Goal: Information Seeking & Learning: Check status

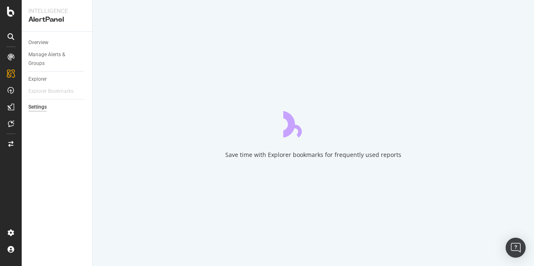
select select "11"
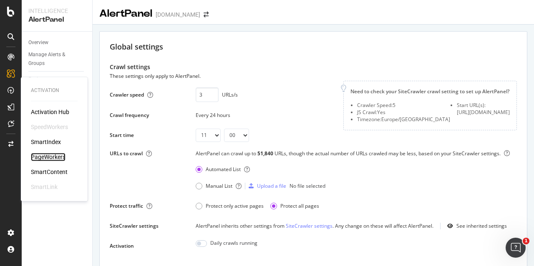
click at [48, 158] on div "PageWorkers" at bounding box center [48, 157] width 35 height 8
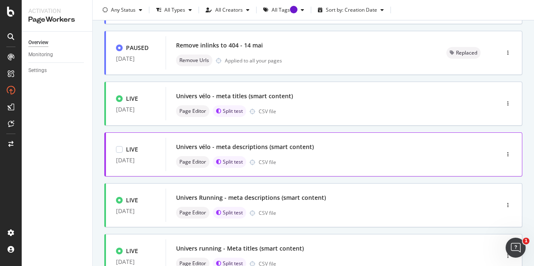
scroll to position [156, 0]
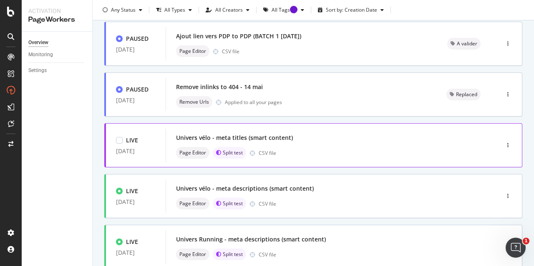
click at [259, 137] on div "Univers vélo - meta titles (smart content)" at bounding box center [234, 138] width 117 height 8
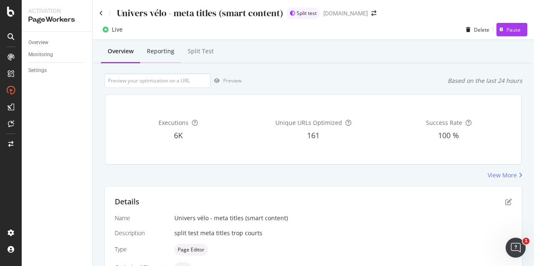
click at [153, 46] on div "Reporting" at bounding box center [160, 51] width 41 height 23
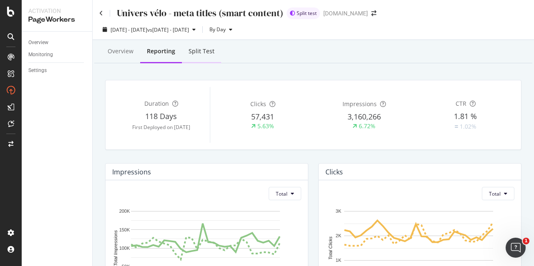
click at [196, 49] on div "Split Test" at bounding box center [201, 51] width 26 height 8
